Goal: Use online tool/utility: Utilize a website feature to perform a specific function

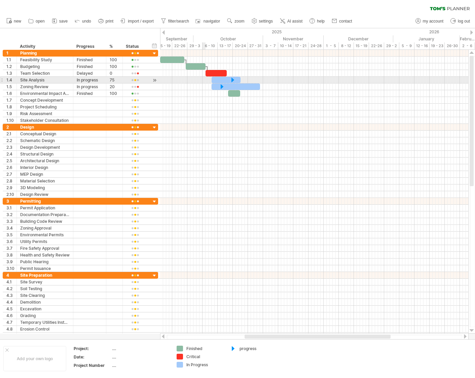
click at [203, 80] on div at bounding box center [314, 80] width 308 height 7
click at [209, 95] on div at bounding box center [314, 93] width 308 height 7
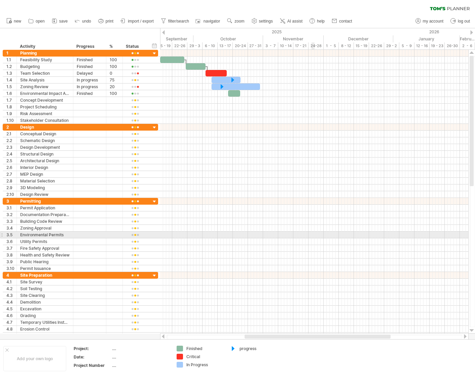
click at [313, 238] on div at bounding box center [314, 241] width 308 height 7
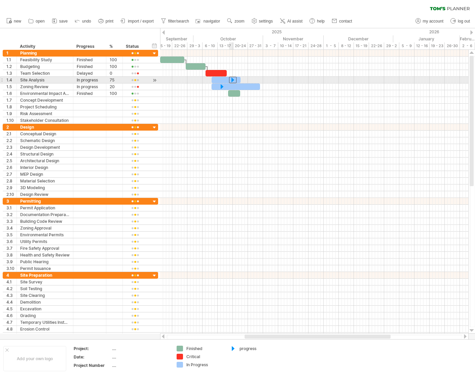
click at [235, 79] on div at bounding box center [232, 80] width 7 height 6
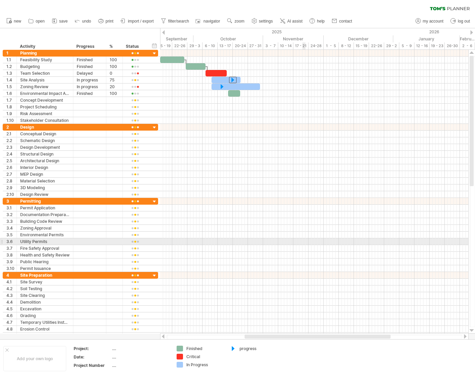
click at [305, 245] on div at bounding box center [314, 248] width 308 height 7
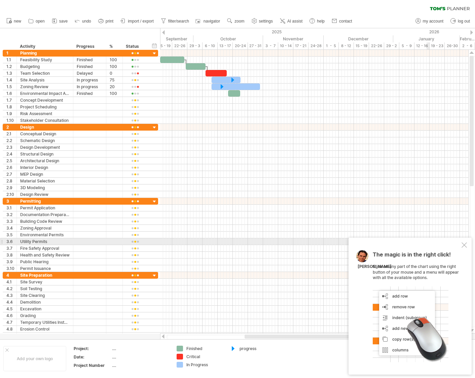
click at [465, 245] on div at bounding box center [464, 244] width 5 height 5
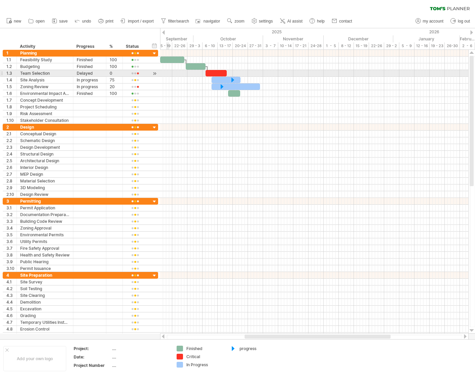
click at [168, 74] on div at bounding box center [314, 73] width 308 height 7
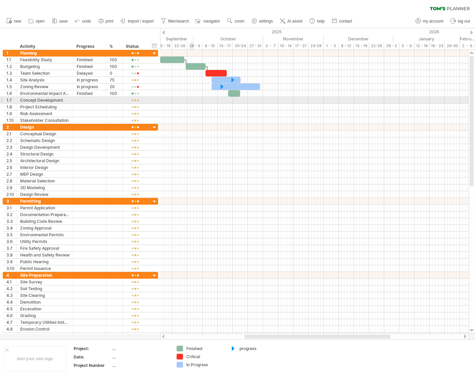
click at [191, 101] on div at bounding box center [314, 100] width 308 height 7
click at [242, 102] on div at bounding box center [314, 100] width 308 height 7
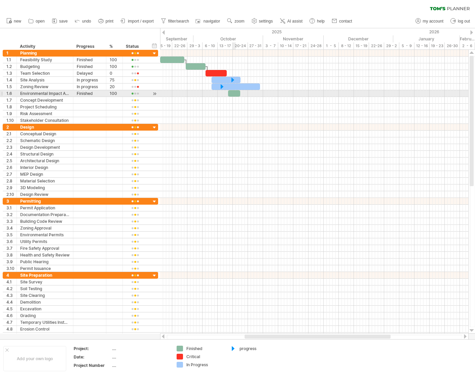
click at [236, 94] on div at bounding box center [234, 93] width 12 height 6
drag, startPoint x: 238, startPoint y: 92, endPoint x: 284, endPoint y: 90, distance: 45.2
click at [284, 90] on div at bounding box center [280, 93] width 12 height 6
drag, startPoint x: 264, startPoint y: 92, endPoint x: 228, endPoint y: 94, distance: 36.1
click at [228, 94] on div at bounding box center [227, 93] width 12 height 6
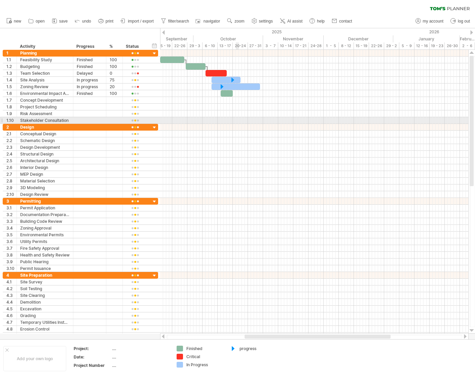
drag, startPoint x: 236, startPoint y: 118, endPoint x: 230, endPoint y: 106, distance: 13.1
click at [236, 117] on div at bounding box center [314, 120] width 308 height 7
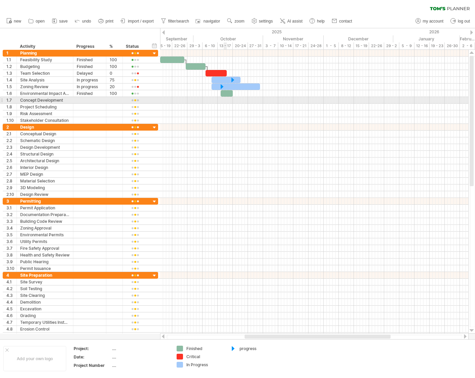
click at [225, 100] on div at bounding box center [314, 100] width 308 height 7
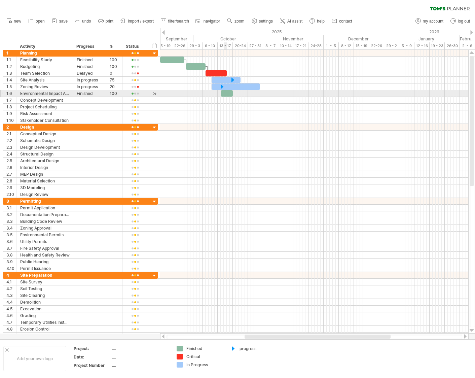
click at [226, 90] on div at bounding box center [227, 93] width 12 height 6
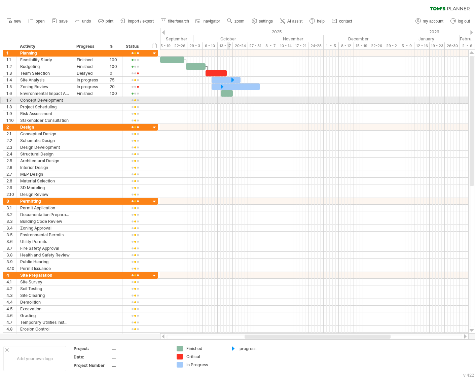
click at [229, 100] on div at bounding box center [314, 100] width 308 height 7
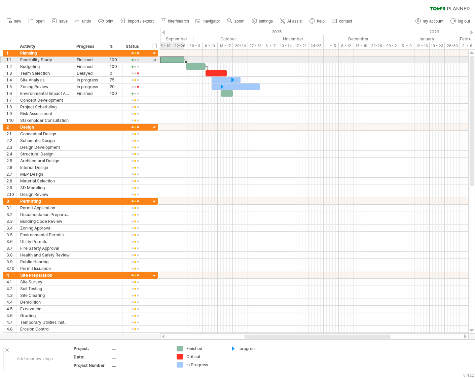
click at [167, 60] on div at bounding box center [172, 60] width 24 height 6
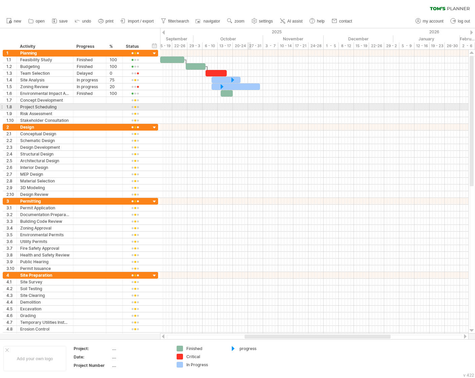
click at [248, 107] on div at bounding box center [314, 107] width 308 height 7
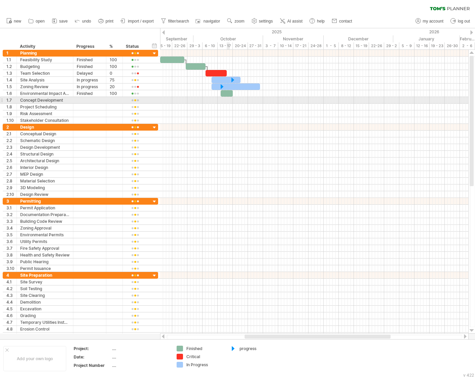
click at [228, 98] on div at bounding box center [314, 100] width 308 height 7
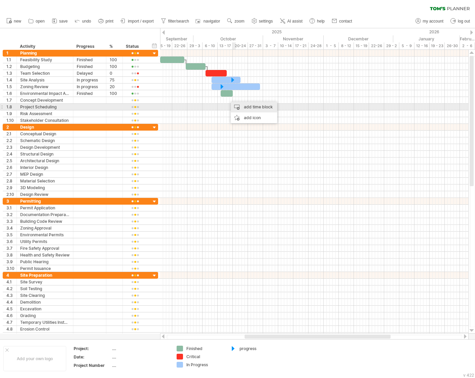
click at [241, 106] on div "add time block" at bounding box center [254, 107] width 46 height 11
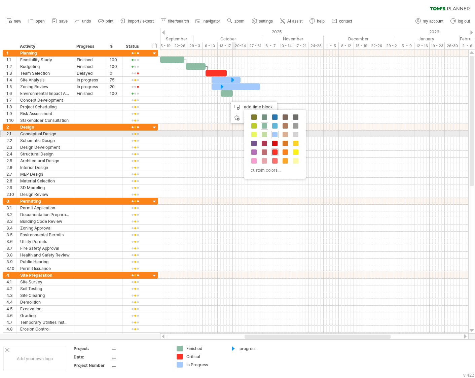
click at [265, 134] on span at bounding box center [264, 134] width 5 height 5
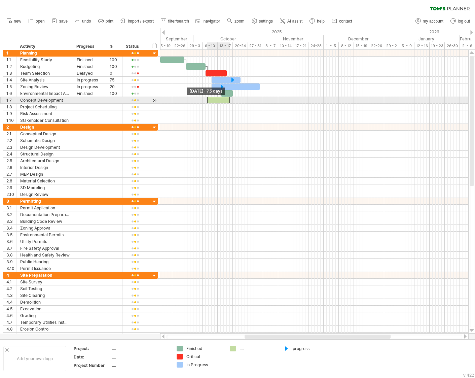
drag, startPoint x: 227, startPoint y: 99, endPoint x: 207, endPoint y: 99, distance: 20.2
click at [207, 99] on span at bounding box center [207, 100] width 3 height 6
drag, startPoint x: 228, startPoint y: 100, endPoint x: 241, endPoint y: 100, distance: 12.5
click at [241, 100] on span at bounding box center [242, 100] width 3 height 6
drag, startPoint x: 235, startPoint y: 101, endPoint x: 253, endPoint y: 98, distance: 18.7
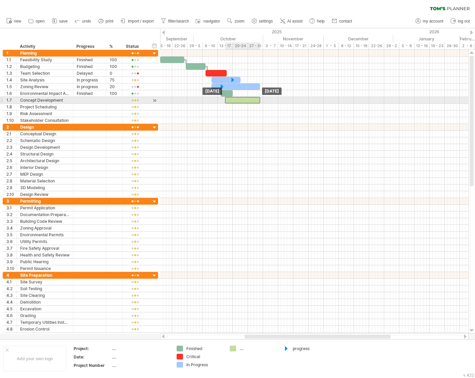
click at [253, 98] on div at bounding box center [242, 100] width 35 height 6
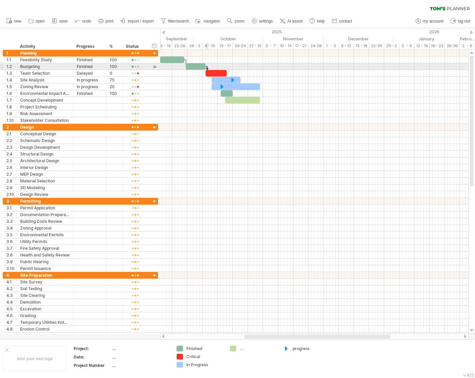
click at [207, 67] on div at bounding box center [207, 69] width 2 height 7
click at [207, 68] on div at bounding box center [207, 69] width 2 height 7
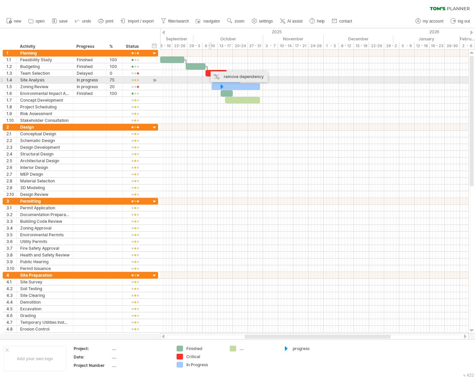
click at [219, 78] on div "remove dependency" at bounding box center [239, 76] width 57 height 11
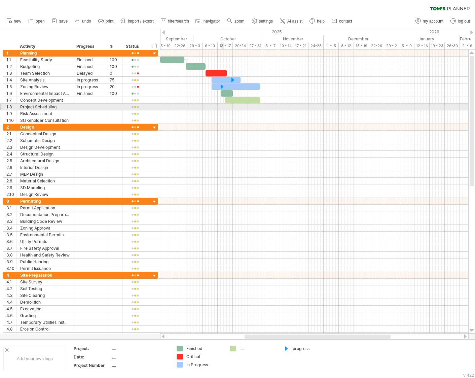
click at [224, 108] on div at bounding box center [314, 107] width 308 height 7
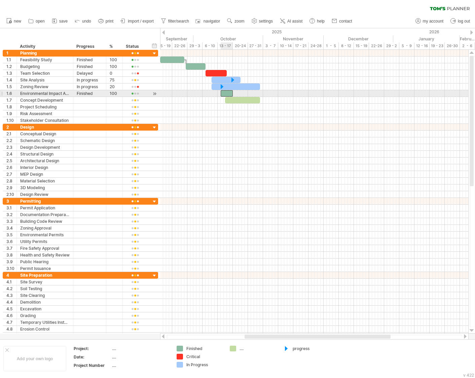
click at [228, 93] on div at bounding box center [227, 93] width 12 height 6
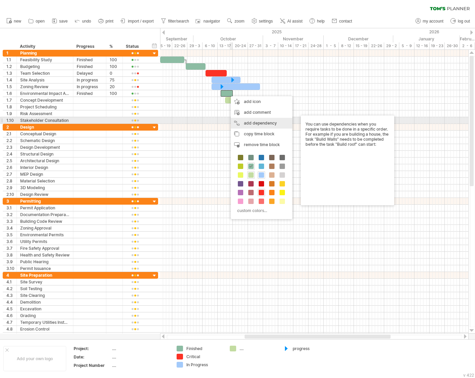
click at [249, 121] on div "add dependency You can use dependencies when you require tasks to be done in a …" at bounding box center [262, 123] width 62 height 11
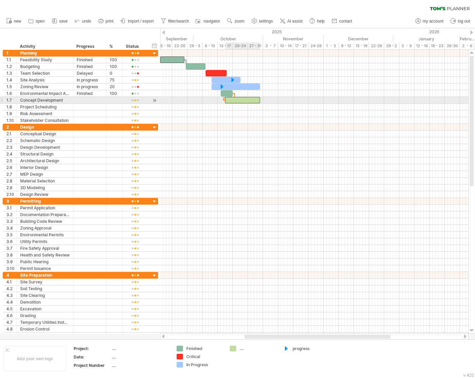
click at [249, 98] on div at bounding box center [242, 100] width 35 height 6
drag, startPoint x: 249, startPoint y: 98, endPoint x: 259, endPoint y: 98, distance: 10.4
click at [259, 98] on div at bounding box center [253, 100] width 35 height 6
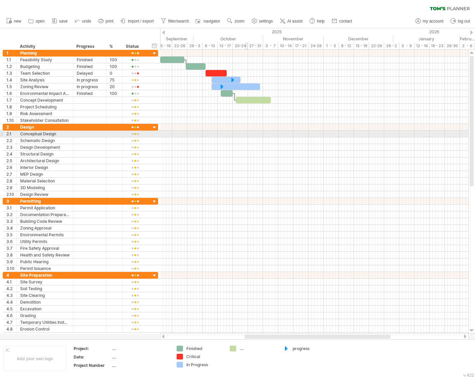
click at [246, 131] on div at bounding box center [314, 134] width 308 height 7
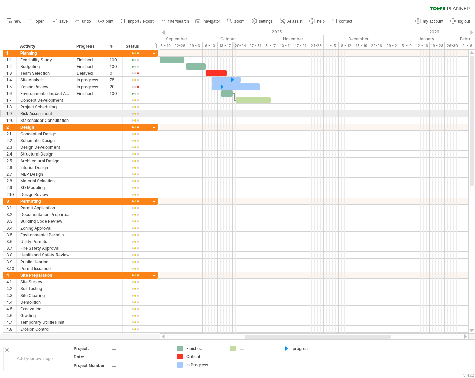
click at [234, 116] on div at bounding box center [314, 113] width 308 height 7
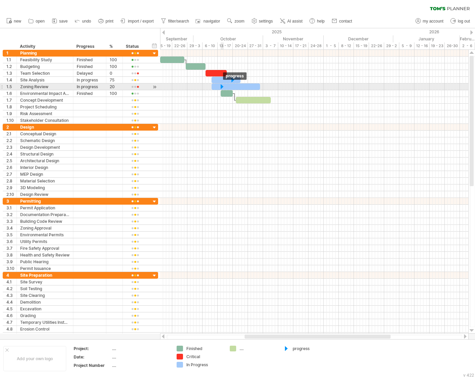
click at [222, 84] on div at bounding box center [222, 87] width 7 height 6
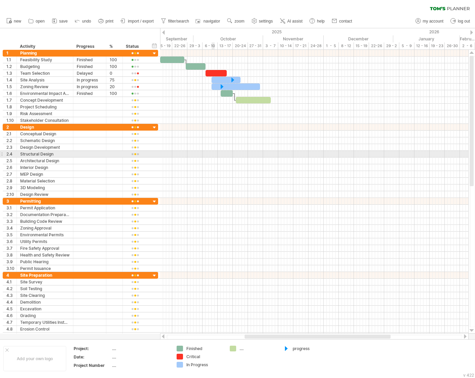
click at [213, 155] on div at bounding box center [314, 154] width 308 height 7
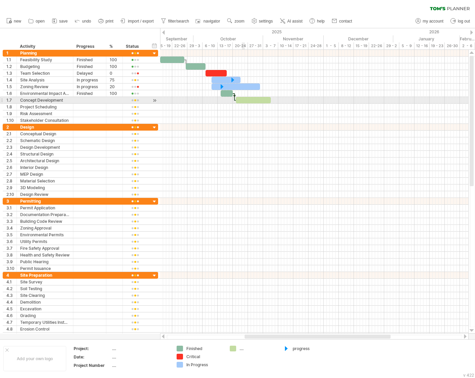
click at [245, 97] on div at bounding box center [253, 100] width 35 height 6
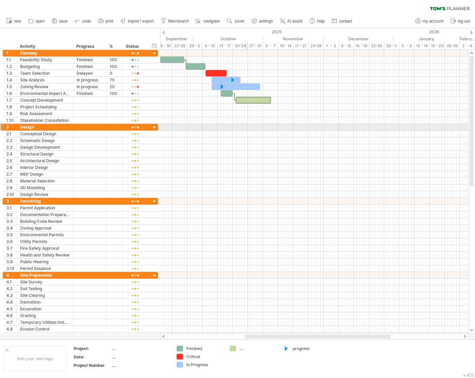
click at [246, 133] on div at bounding box center [314, 134] width 308 height 7
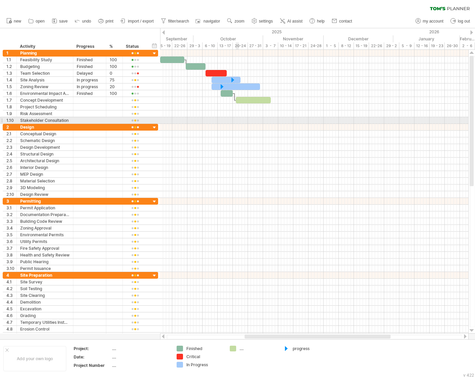
click at [238, 119] on div at bounding box center [314, 120] width 308 height 7
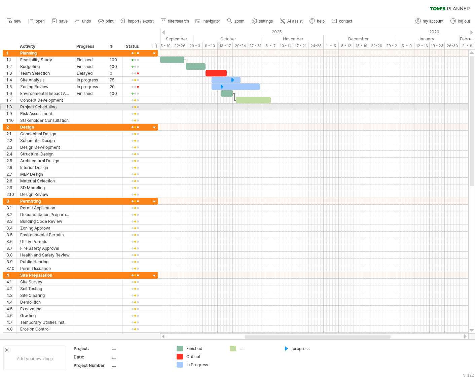
click at [220, 108] on div at bounding box center [314, 107] width 308 height 7
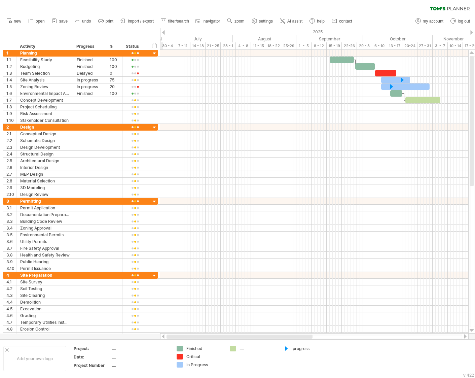
drag, startPoint x: 285, startPoint y: 338, endPoint x: 168, endPoint y: 339, distance: 117.2
click at [168, 339] on div at bounding box center [315, 337] width 296 height 4
drag, startPoint x: 251, startPoint y: 334, endPoint x: 266, endPoint y: 335, distance: 15.2
click at [267, 335] on div at bounding box center [314, 336] width 309 height 7
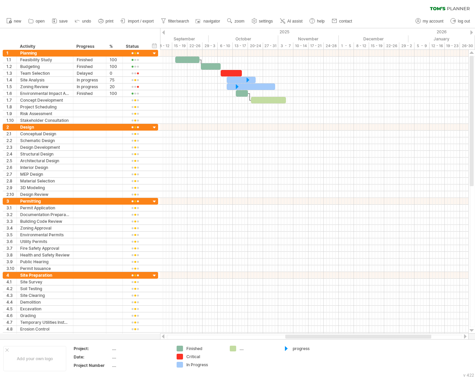
drag, startPoint x: 263, startPoint y: 337, endPoint x: 307, endPoint y: 318, distance: 48.0
click at [319, 336] on div at bounding box center [359, 337] width 146 height 4
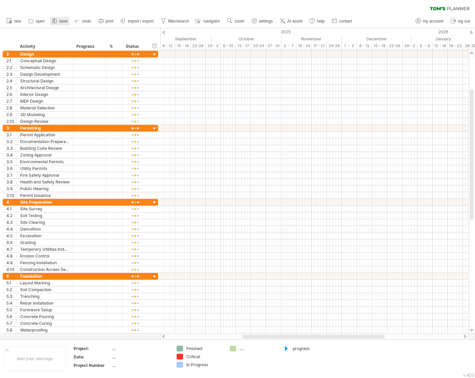
click at [56, 22] on icon at bounding box center [54, 21] width 7 height 7
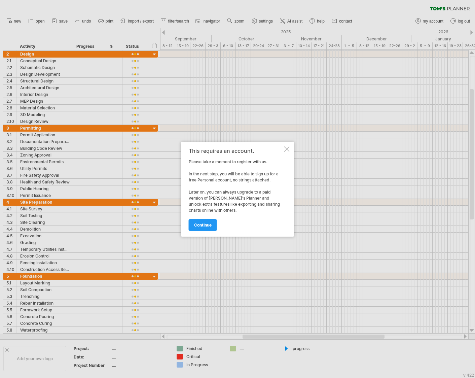
click at [287, 149] on div at bounding box center [287, 148] width 5 height 5
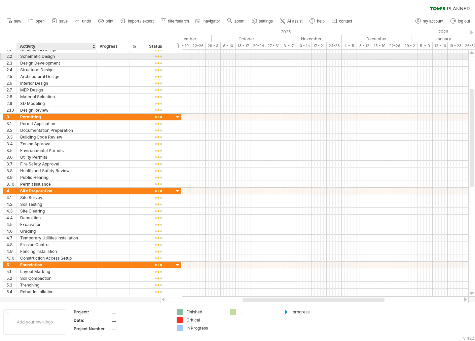
drag, startPoint x: 72, startPoint y: 56, endPoint x: 96, endPoint y: 57, distance: 23.2
click at [96, 57] on div at bounding box center [95, 56] width 3 height 7
